Goal: Information Seeking & Learning: Learn about a topic

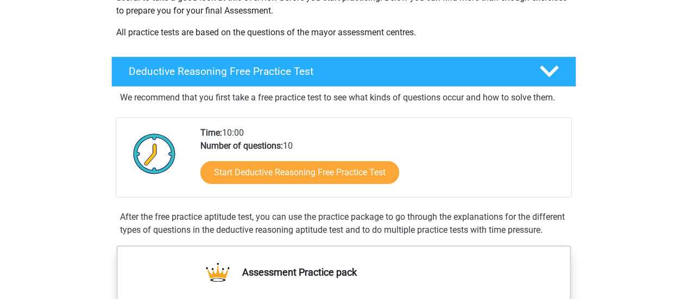
scroll to position [249, 0]
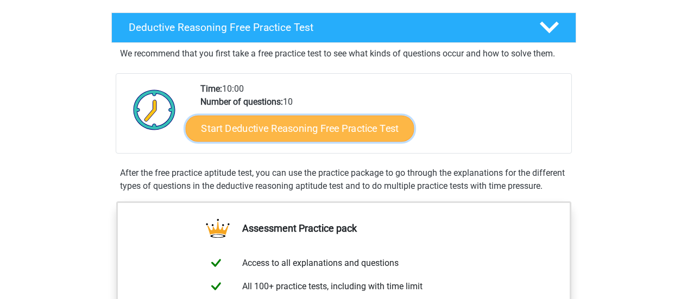
click at [273, 134] on link "Start Deductive Reasoning Free Practice Test" at bounding box center [299, 128] width 229 height 26
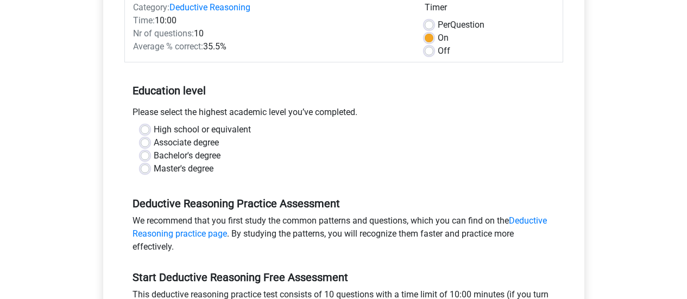
scroll to position [160, 0]
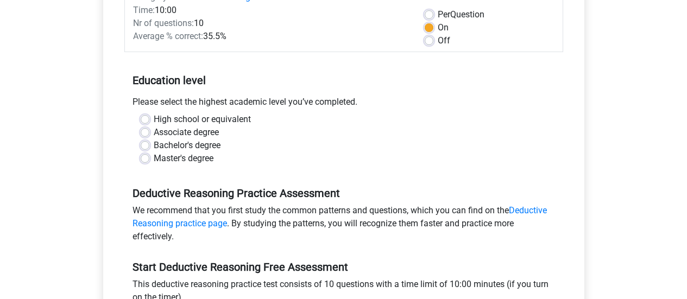
click at [154, 142] on label "Bachelor's degree" at bounding box center [187, 145] width 67 height 13
click at [144, 142] on input "Bachelor's degree" at bounding box center [145, 144] width 9 height 11
radio input "true"
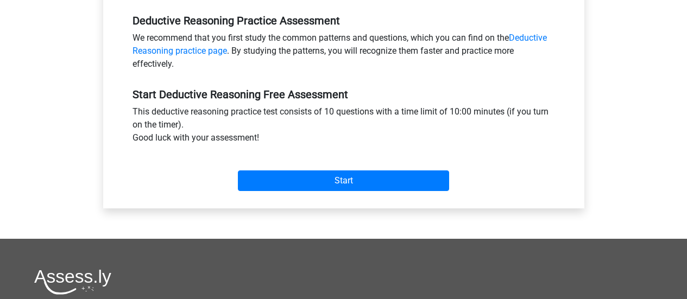
scroll to position [333, 0]
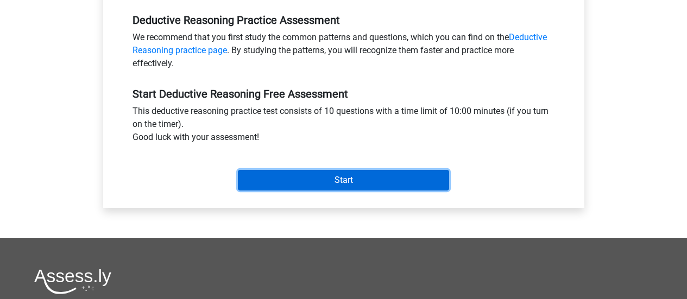
click at [323, 184] on input "Start" at bounding box center [343, 180] width 211 height 21
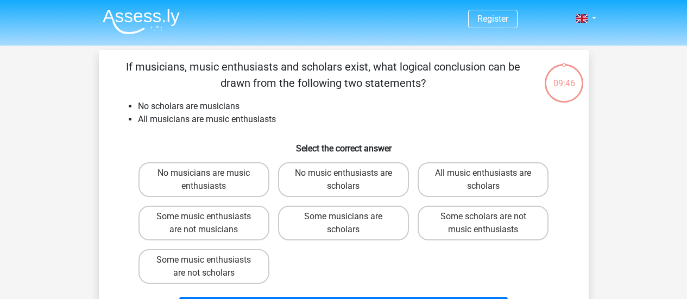
scroll to position [60, 0]
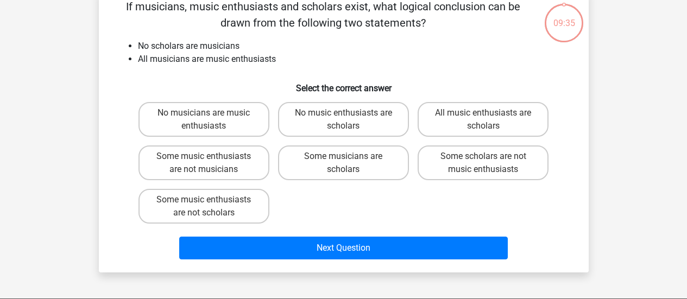
click at [364, 182] on div "Some musicians are scholars" at bounding box center [344, 162] width 140 height 43
click at [353, 163] on label "Some musicians are scholars" at bounding box center [343, 162] width 131 height 35
click at [350, 163] on input "Some musicians are scholars" at bounding box center [346, 159] width 7 height 7
radio input "true"
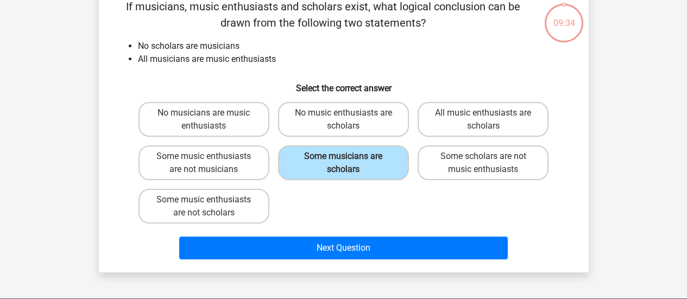
click at [345, 262] on div "Next Question" at bounding box center [343, 250] width 419 height 27
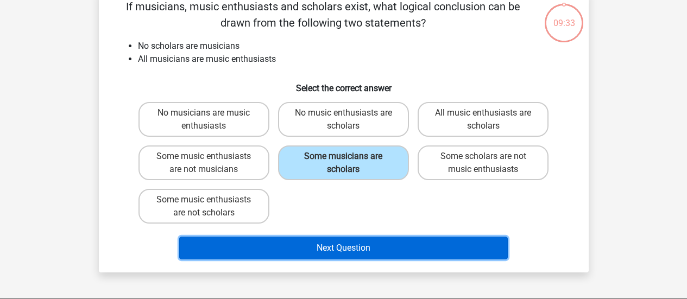
click at [341, 254] on button "Next Question" at bounding box center [343, 248] width 328 height 23
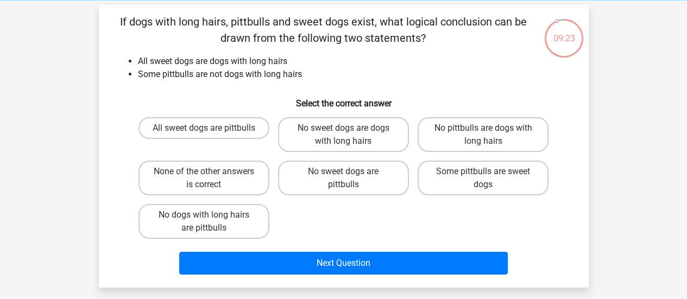
scroll to position [45, 0]
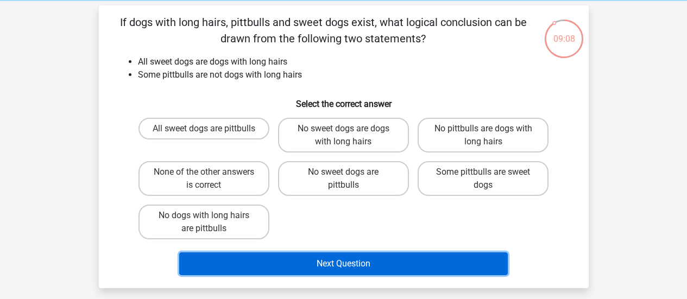
click at [335, 266] on button "Next Question" at bounding box center [343, 263] width 328 height 23
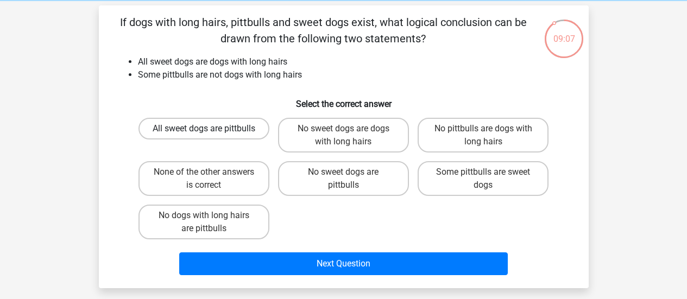
click at [164, 130] on label "All sweet dogs are pittbulls" at bounding box center [203, 129] width 131 height 22
click at [204, 130] on input "All sweet dogs are pittbulls" at bounding box center [207, 132] width 7 height 7
radio input "true"
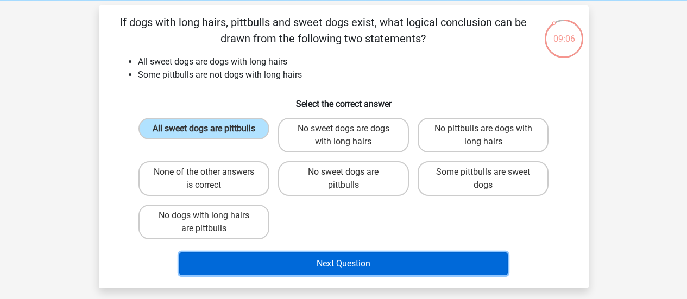
click at [290, 256] on button "Next Question" at bounding box center [343, 263] width 328 height 23
click at [275, 255] on button "Next Question" at bounding box center [343, 263] width 328 height 23
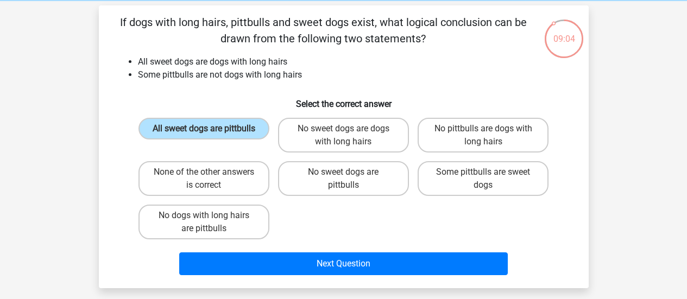
click at [212, 161] on div "None of the other answers is correct" at bounding box center [204, 178] width 140 height 43
click at [211, 172] on label "None of the other answers is correct" at bounding box center [203, 178] width 131 height 35
click at [211, 172] on input "None of the other answers is correct" at bounding box center [207, 175] width 7 height 7
radio input "true"
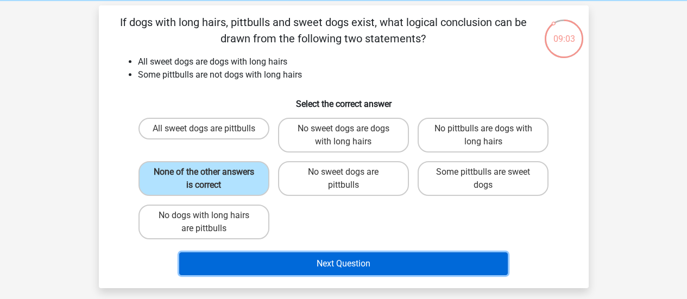
click at [261, 255] on button "Next Question" at bounding box center [343, 263] width 328 height 23
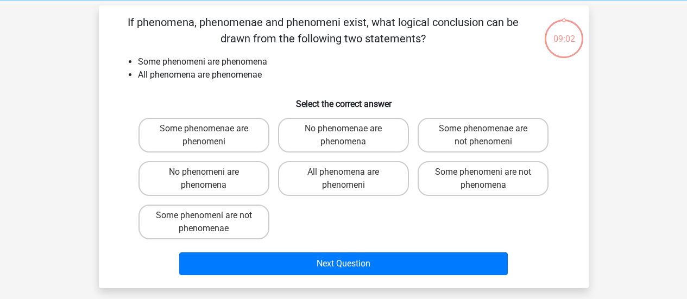
scroll to position [50, 0]
